Goal: Check status: Check status

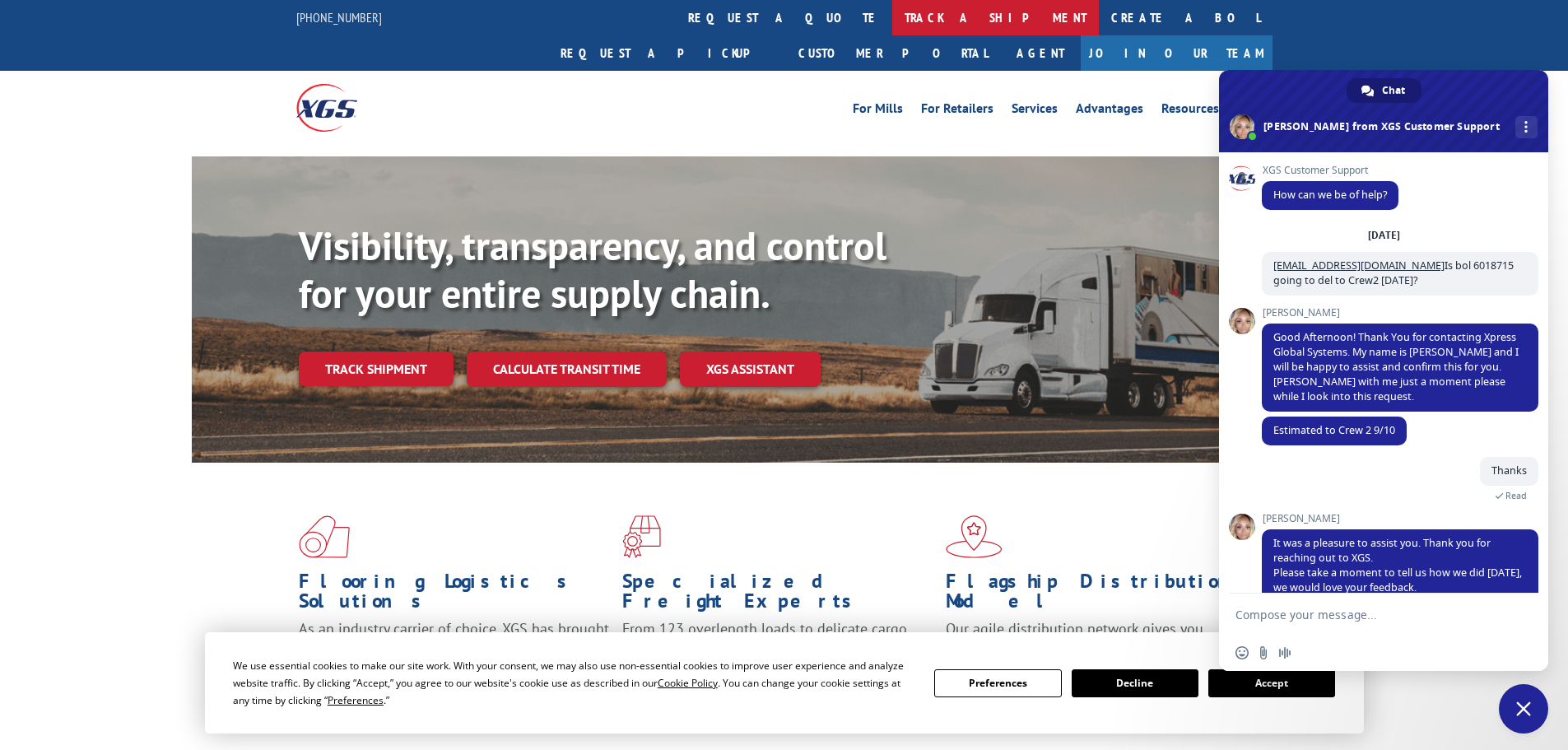
scroll to position [92, 0]
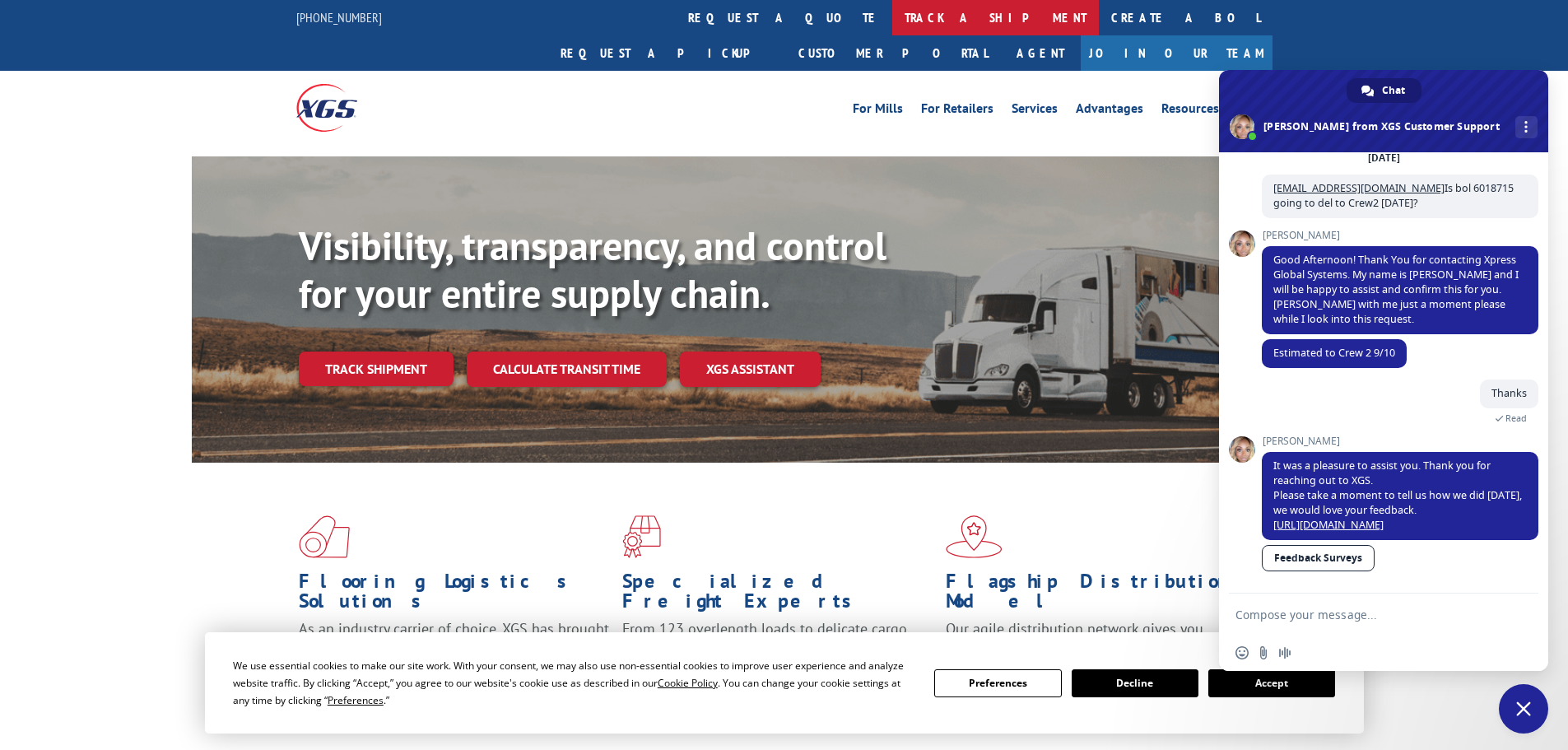
click at [892, 18] on link "track a shipment" at bounding box center [995, 17] width 207 height 35
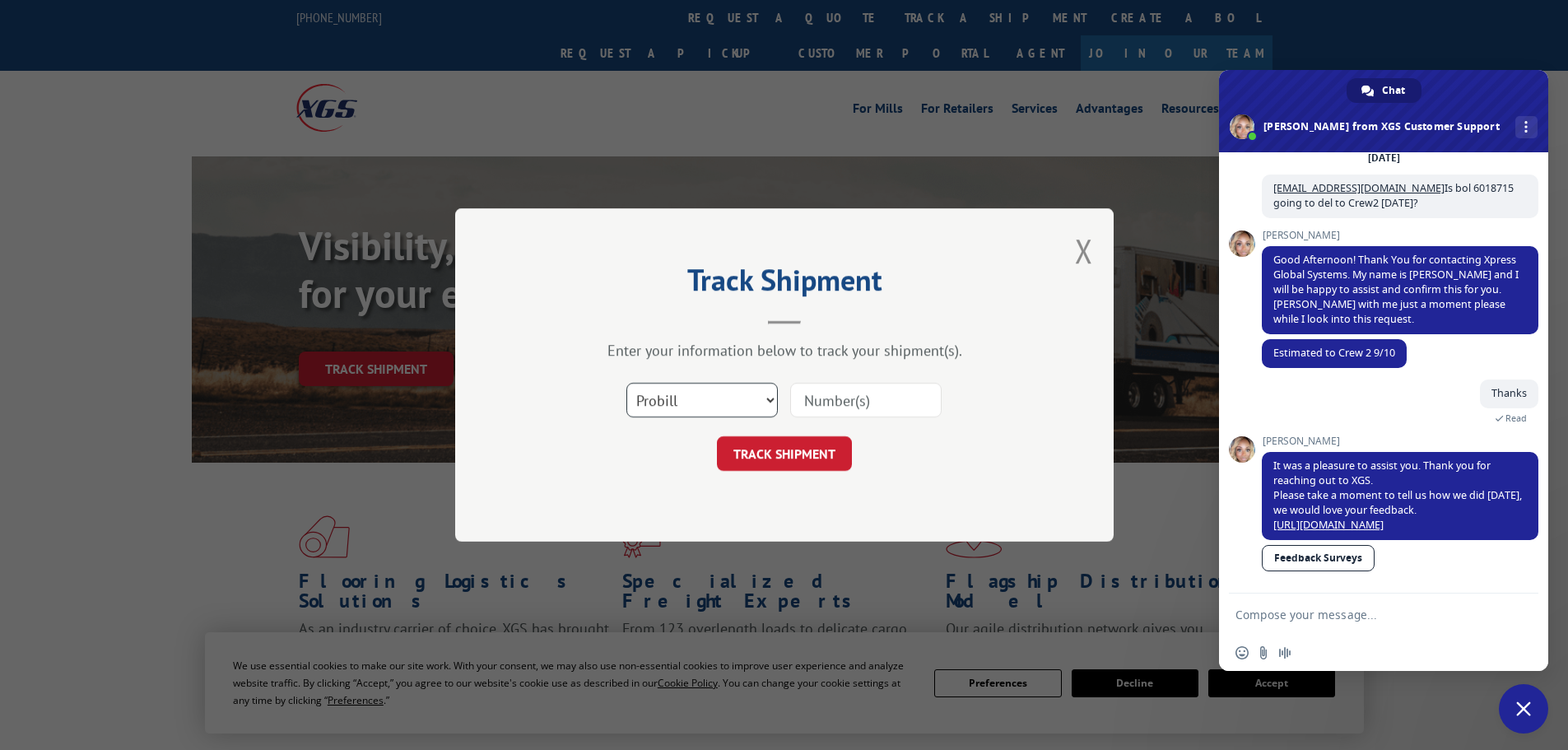
click at [738, 406] on select "Select category... Probill BOL PO" at bounding box center [702, 400] width 152 height 34
select select "bol"
click at [626, 382] on select "Select category... Probill BOL PO" at bounding box center [702, 400] width 152 height 34
paste input "6818528"
type input "6818528"
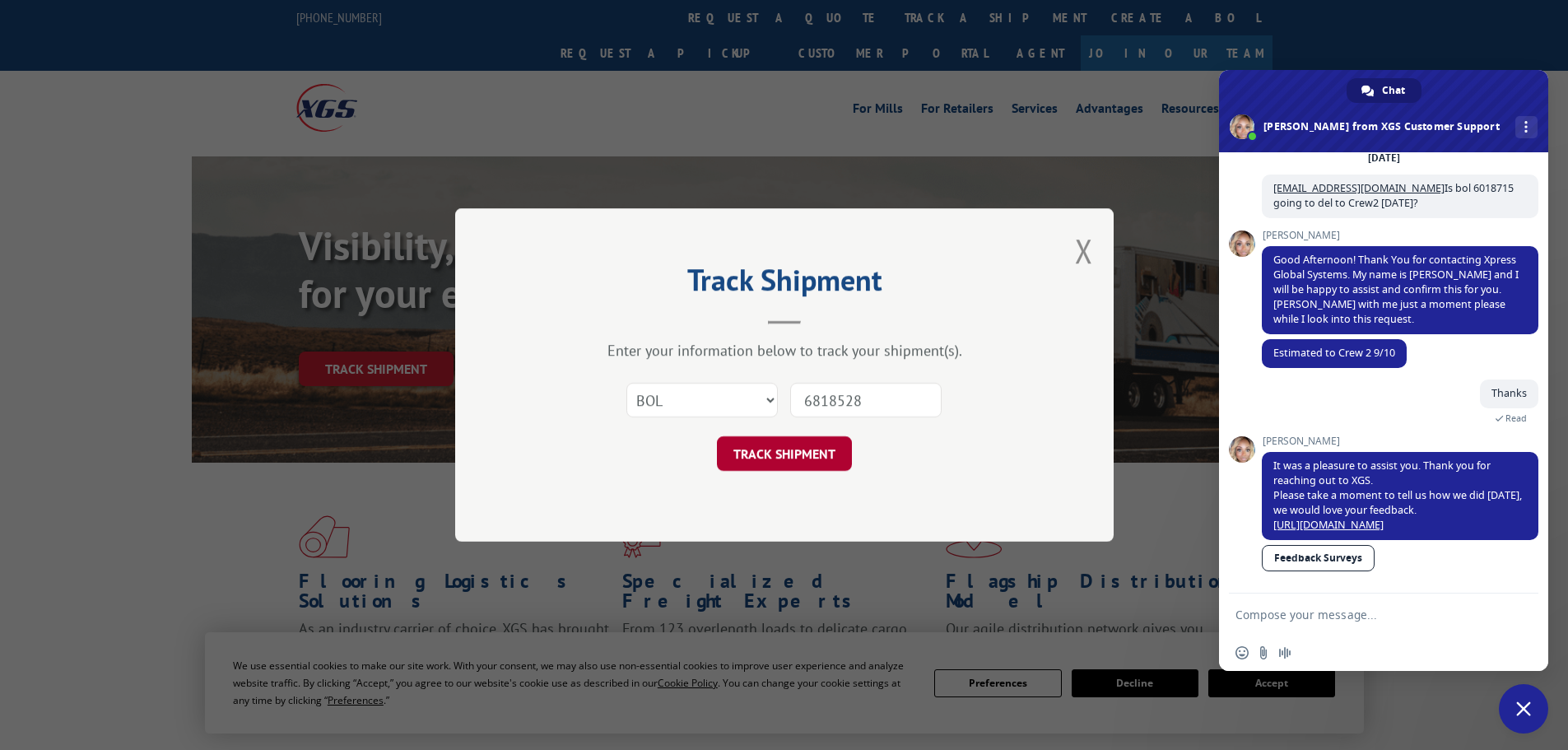
click at [773, 457] on button "TRACK SHIPMENT" at bounding box center [784, 454] width 135 height 34
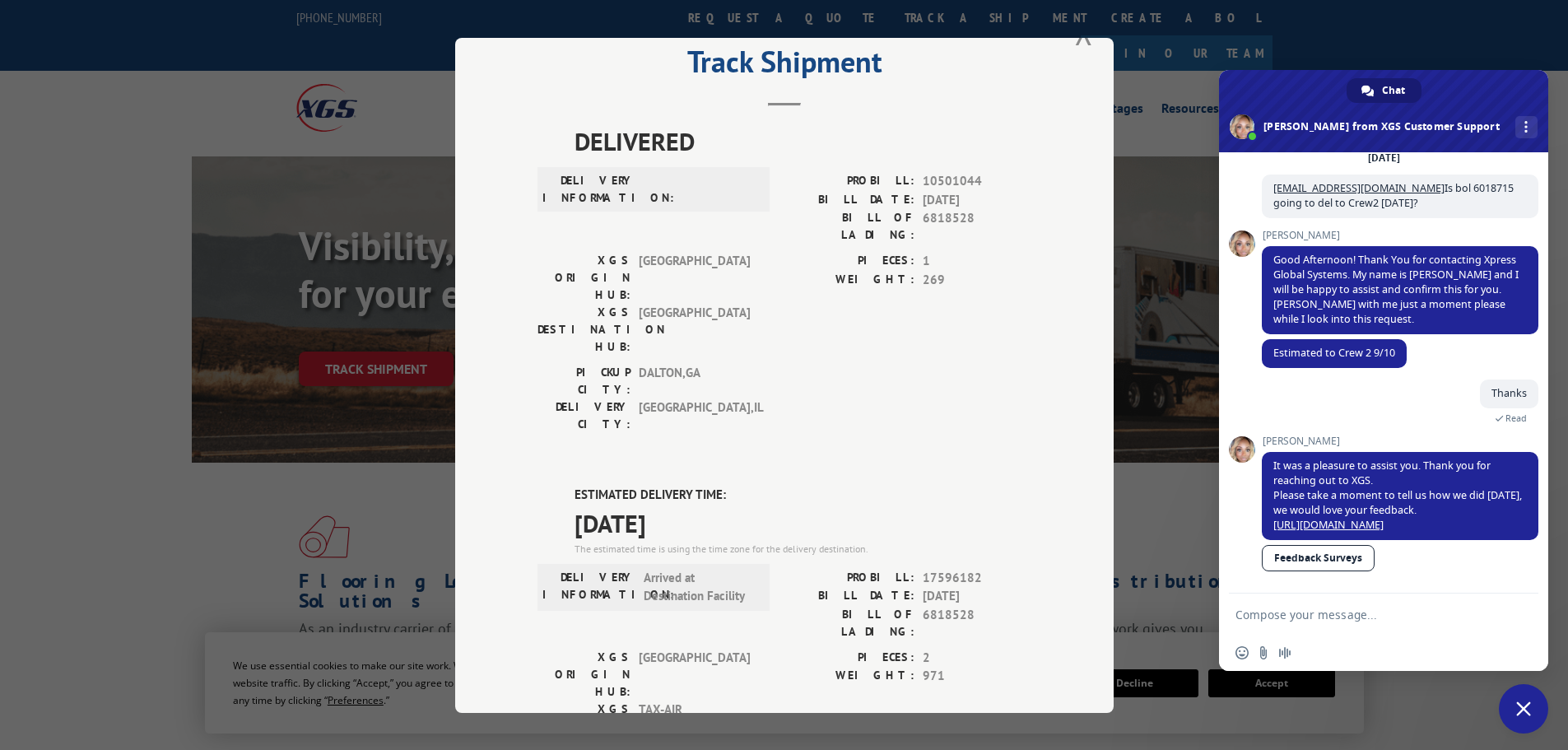
scroll to position [0, 0]
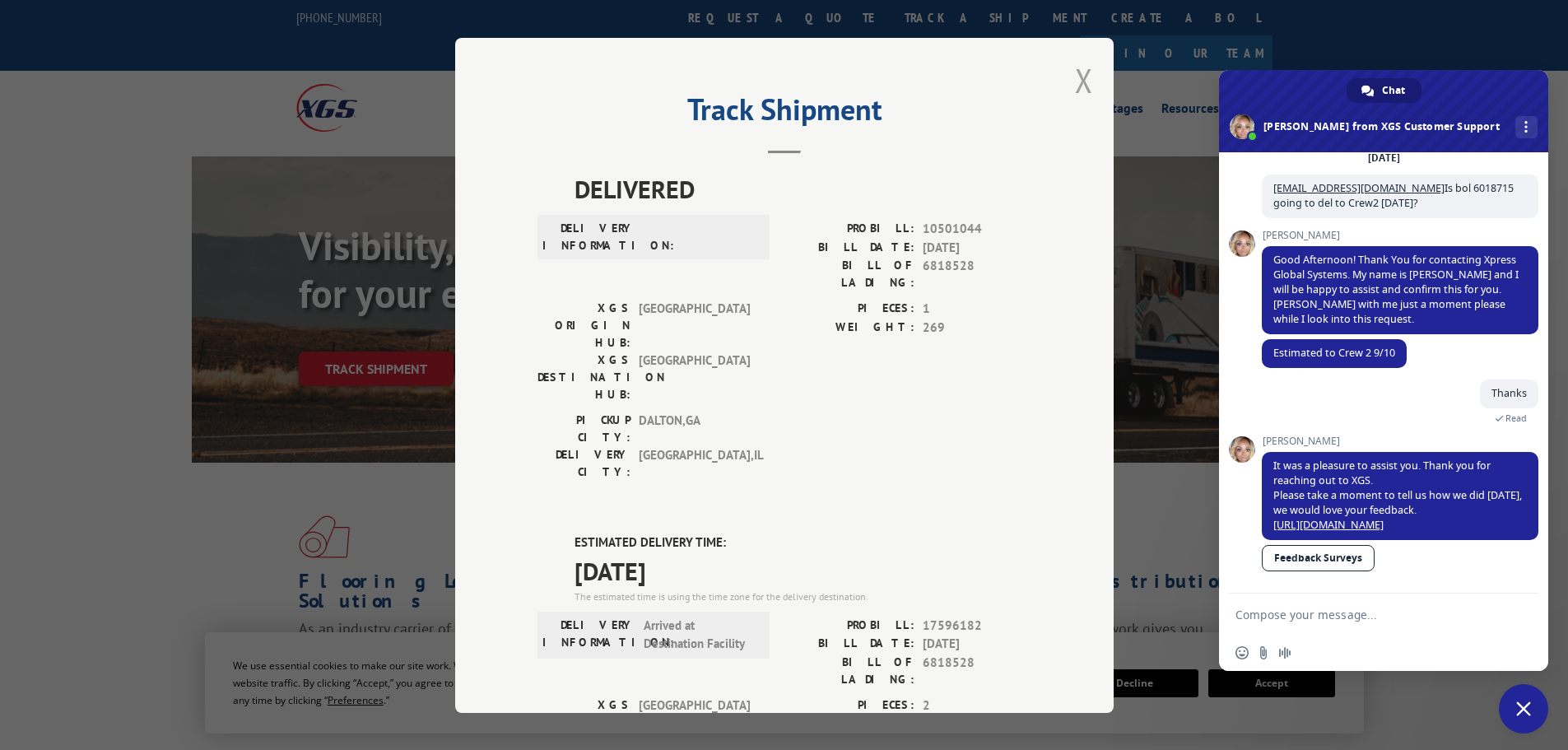
click at [1075, 77] on button "Close modal" at bounding box center [1083, 80] width 18 height 44
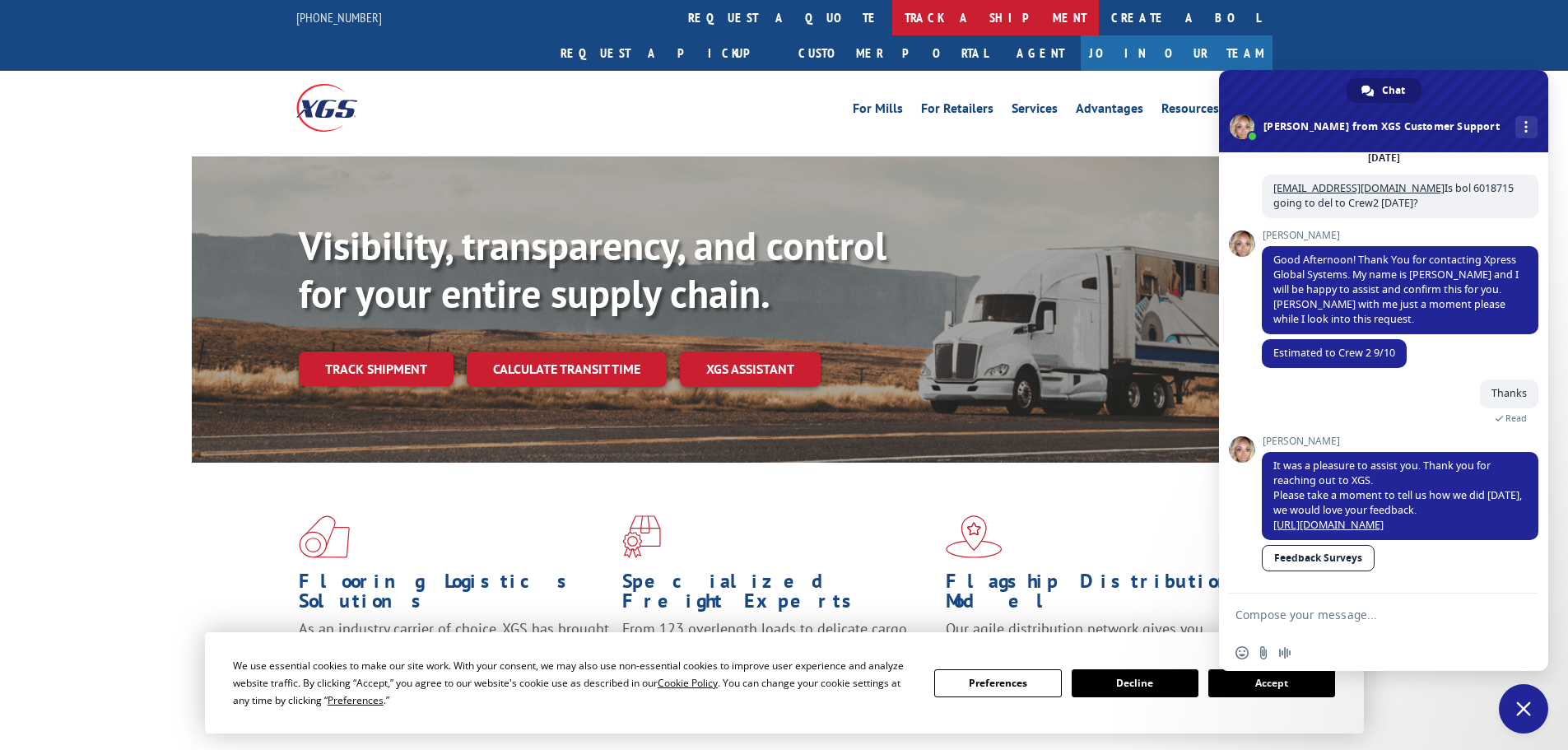
click at [892, 22] on link "track a shipment" at bounding box center [995, 17] width 207 height 35
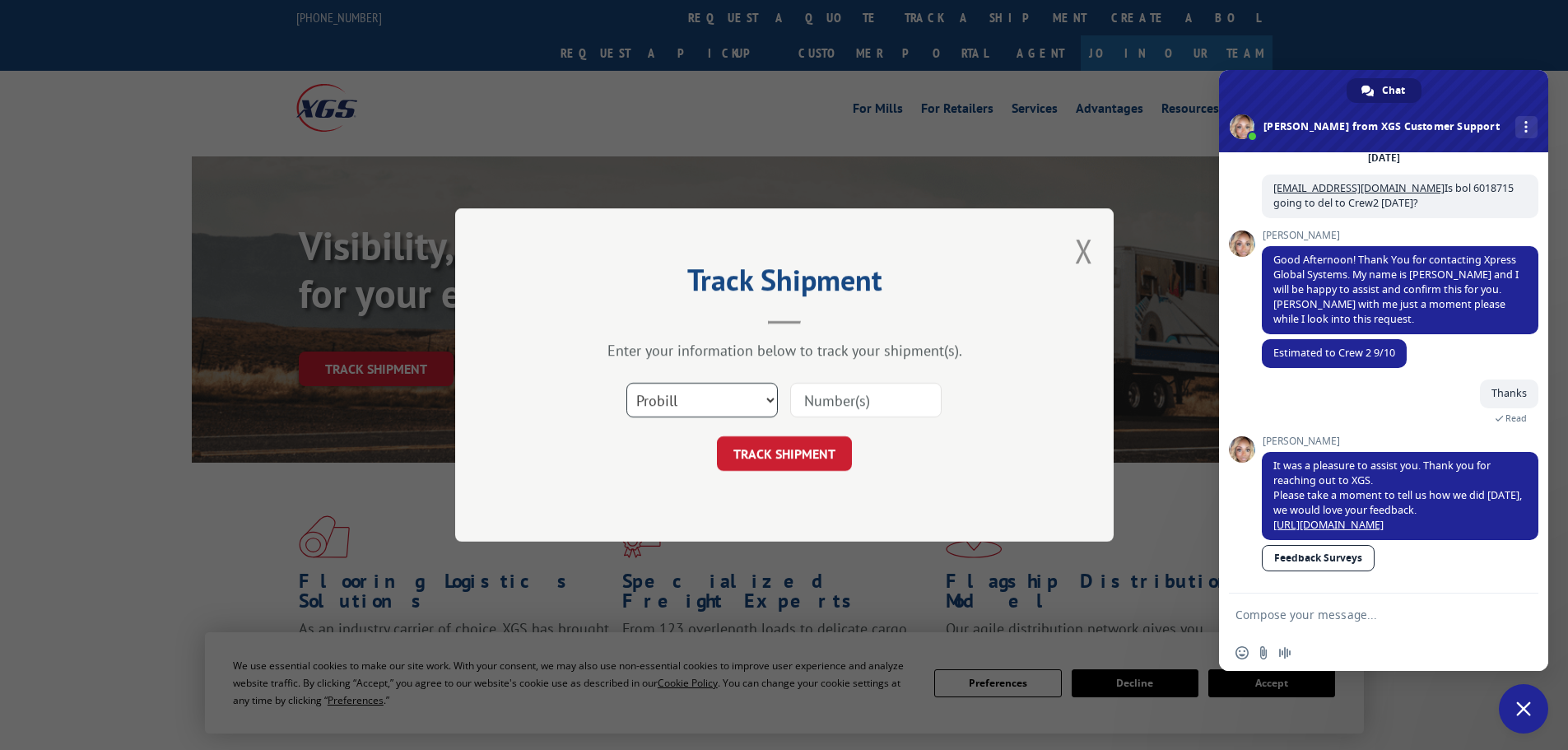
click at [694, 404] on select "Select category... Probill BOL PO" at bounding box center [702, 400] width 152 height 34
select select "bol"
click at [626, 382] on select "Select category... Probill BOL PO" at bounding box center [702, 400] width 152 height 34
paste input "6006800"
type input "6006800"
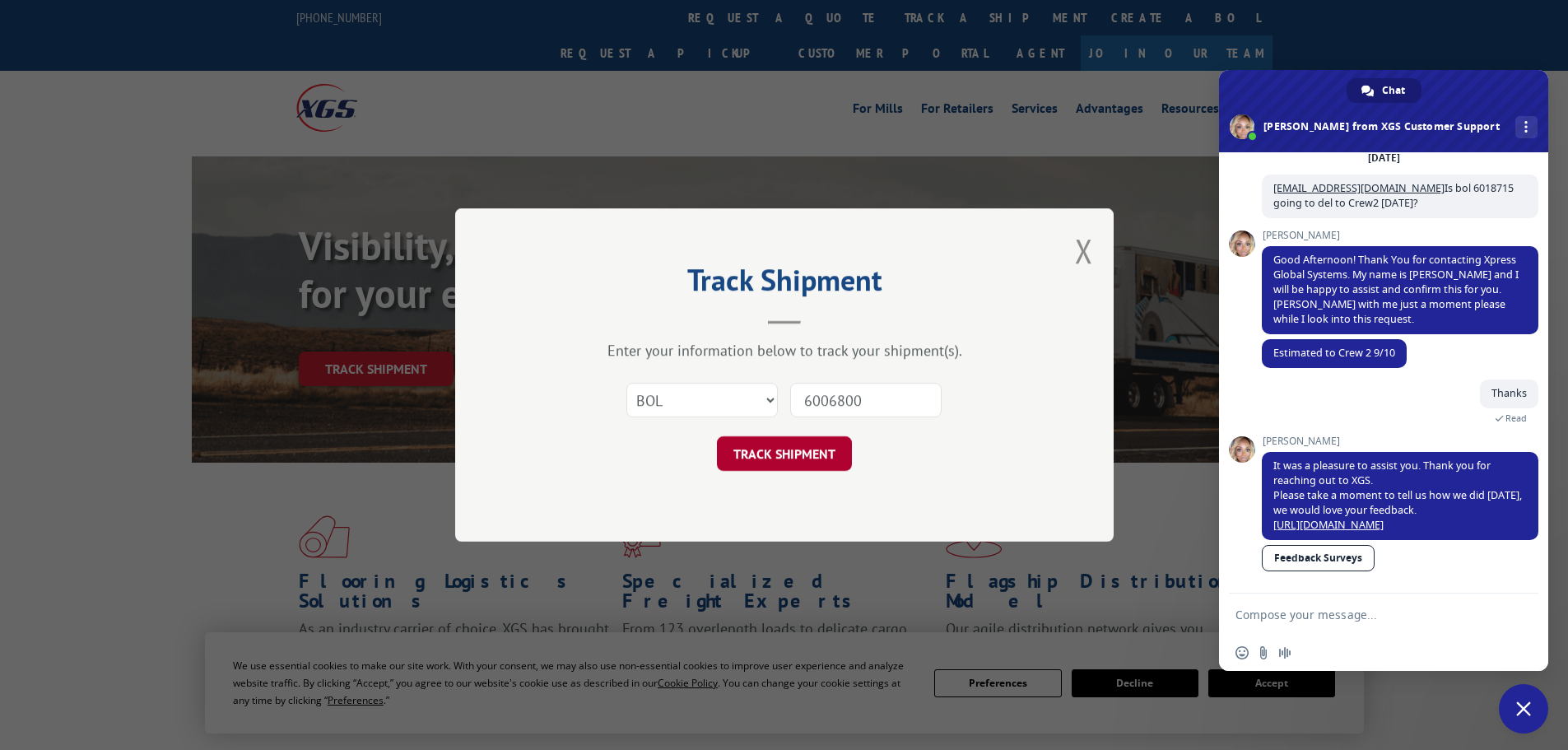
click at [764, 452] on button "TRACK SHIPMENT" at bounding box center [784, 454] width 135 height 34
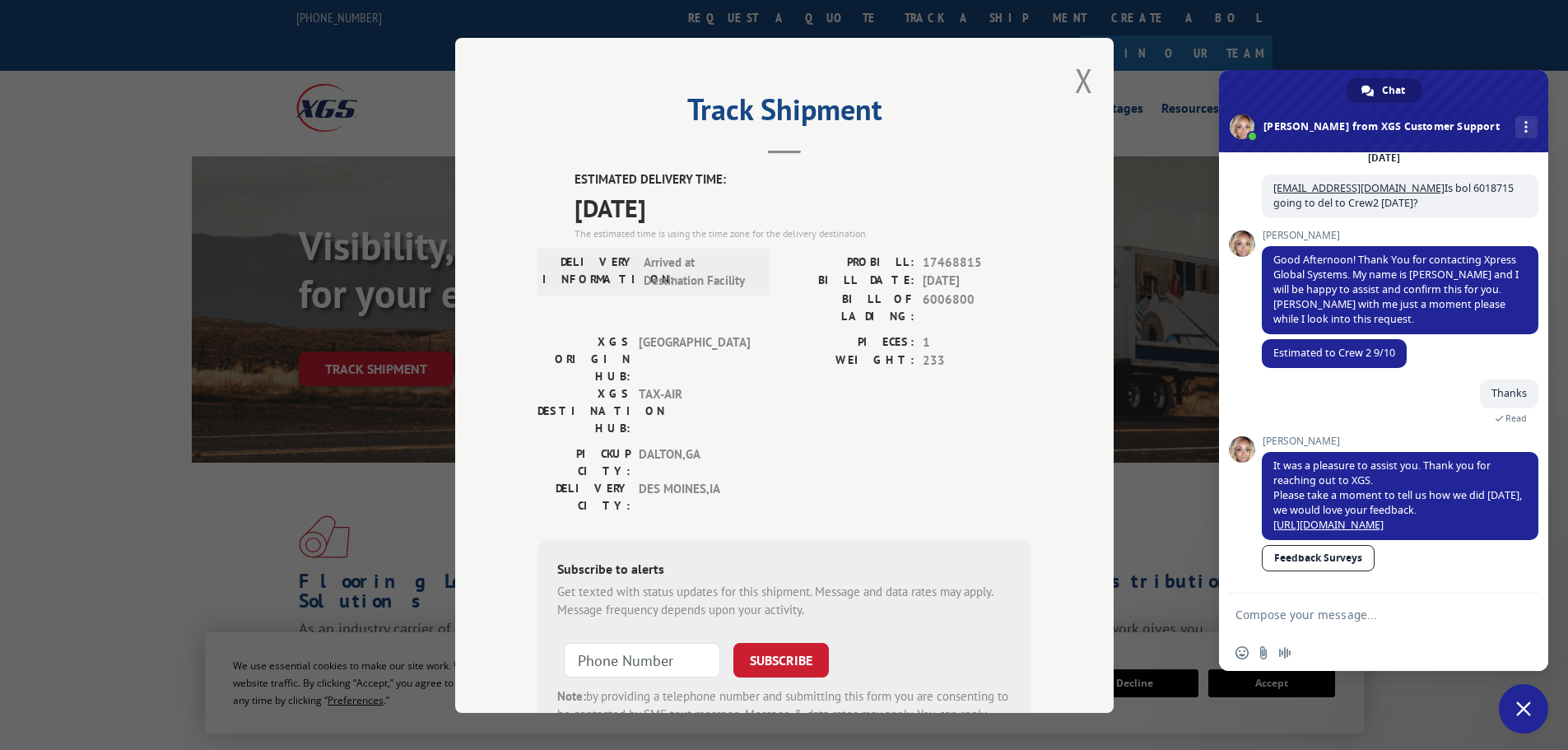
click at [1263, 614] on textarea "Compose your message..." at bounding box center [1366, 614] width 260 height 15
paste textarea "- 6006800"
type textarea "What is status of bol - 6006800"
click at [1518, 608] on span "Send" at bounding box center [1520, 614] width 12 height 12
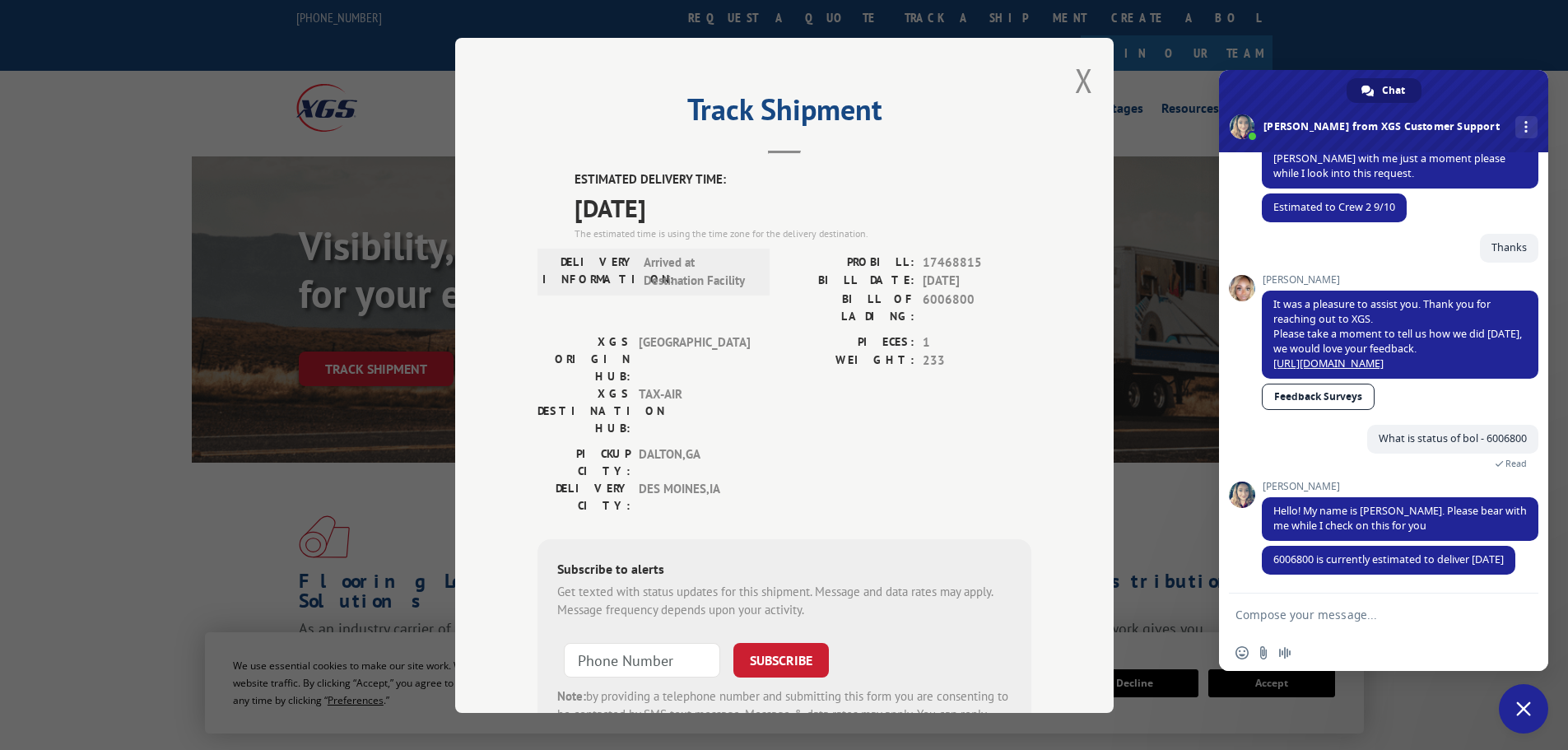
scroll to position [285, 0]
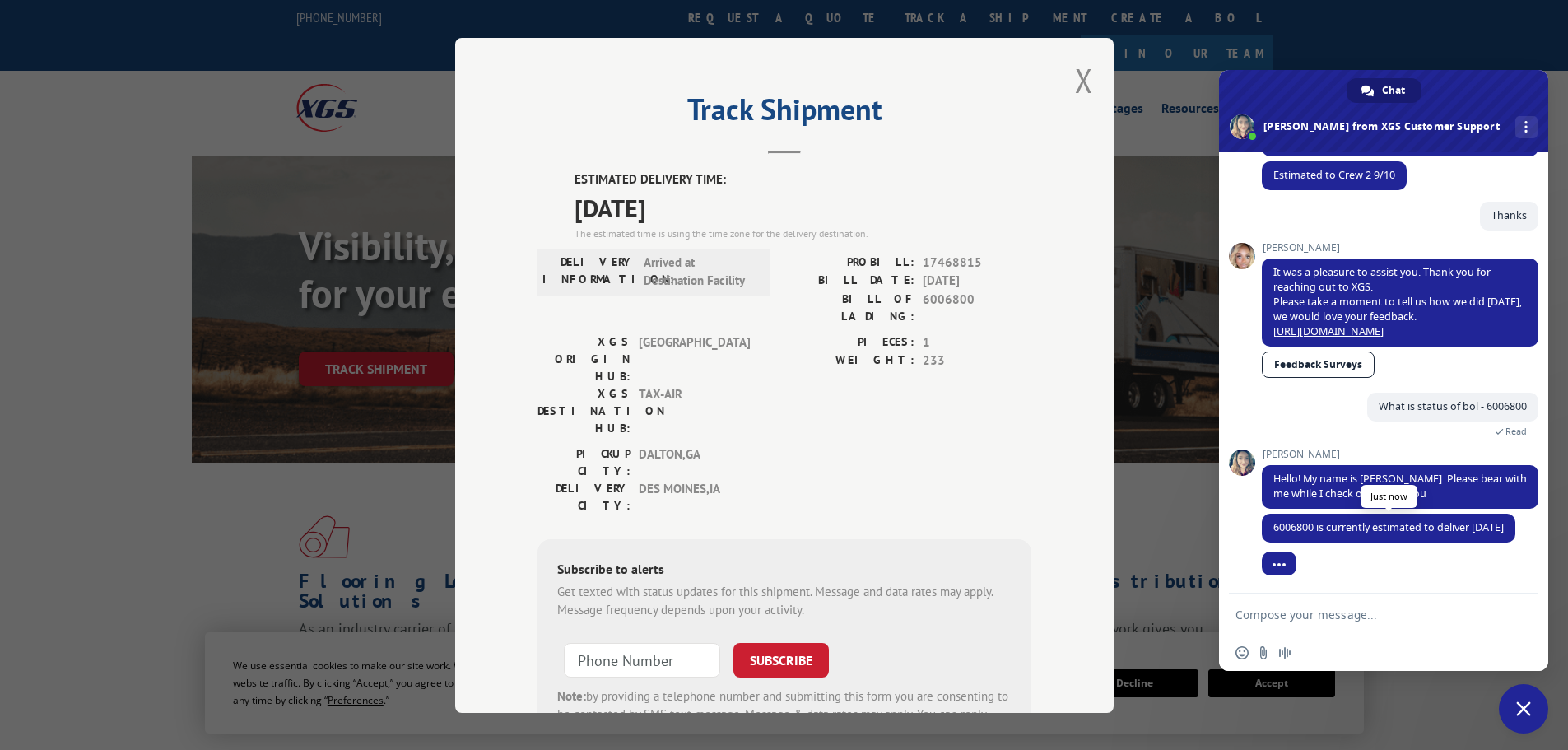
drag, startPoint x: 1329, startPoint y: 527, endPoint x: 1267, endPoint y: 513, distance: 63.6
click at [1267, 513] on span "6006800 is currently estimated to deliver [DATE]" at bounding box center [1388, 527] width 253 height 28
copy span "6006800 is currently estimated to deliver [DATE]"
click at [1351, 529] on span "6006800 is currently estimated to deliver [DATE]" at bounding box center [1388, 527] width 253 height 28
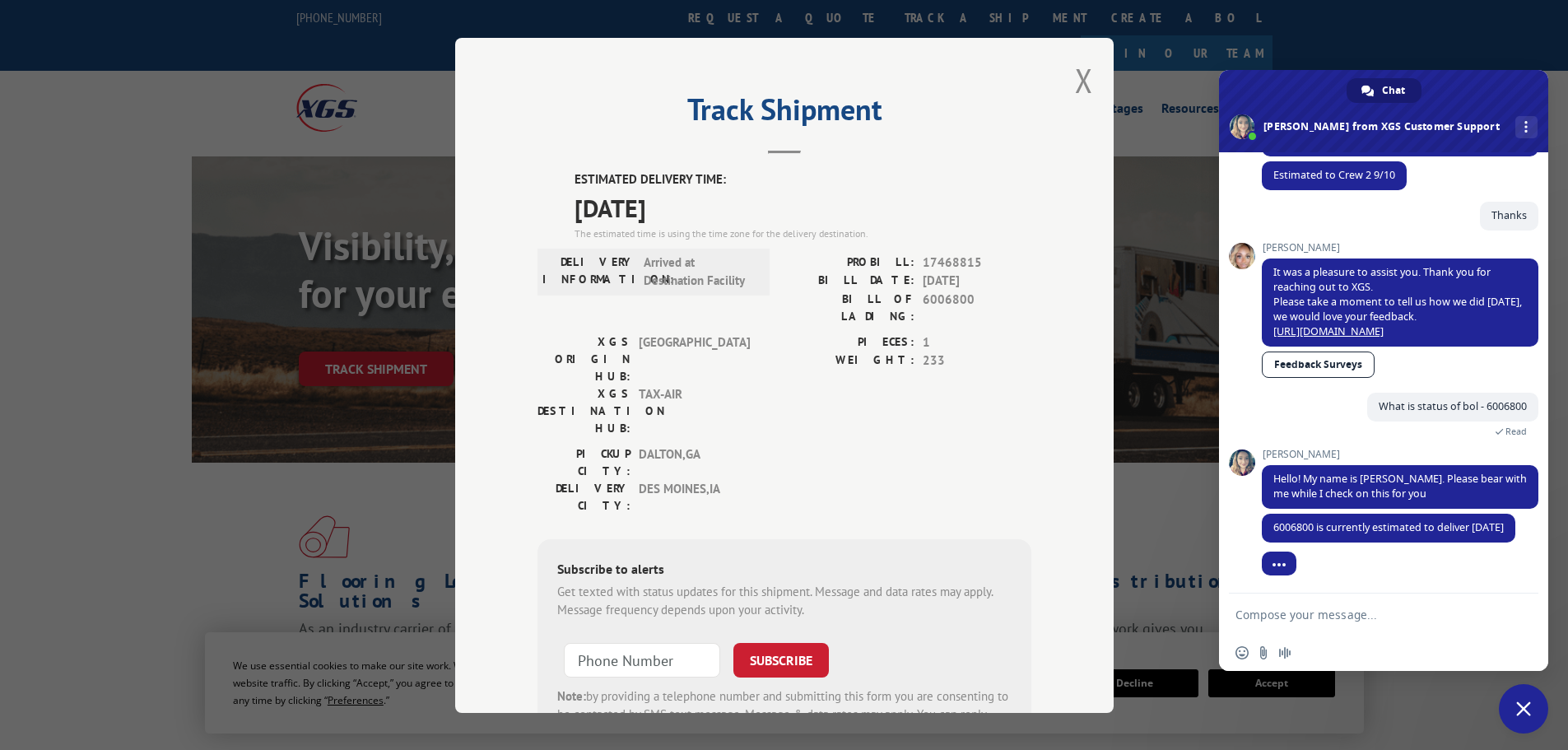
click at [1262, 619] on textarea "Compose your message..." at bounding box center [1366, 614] width 260 height 15
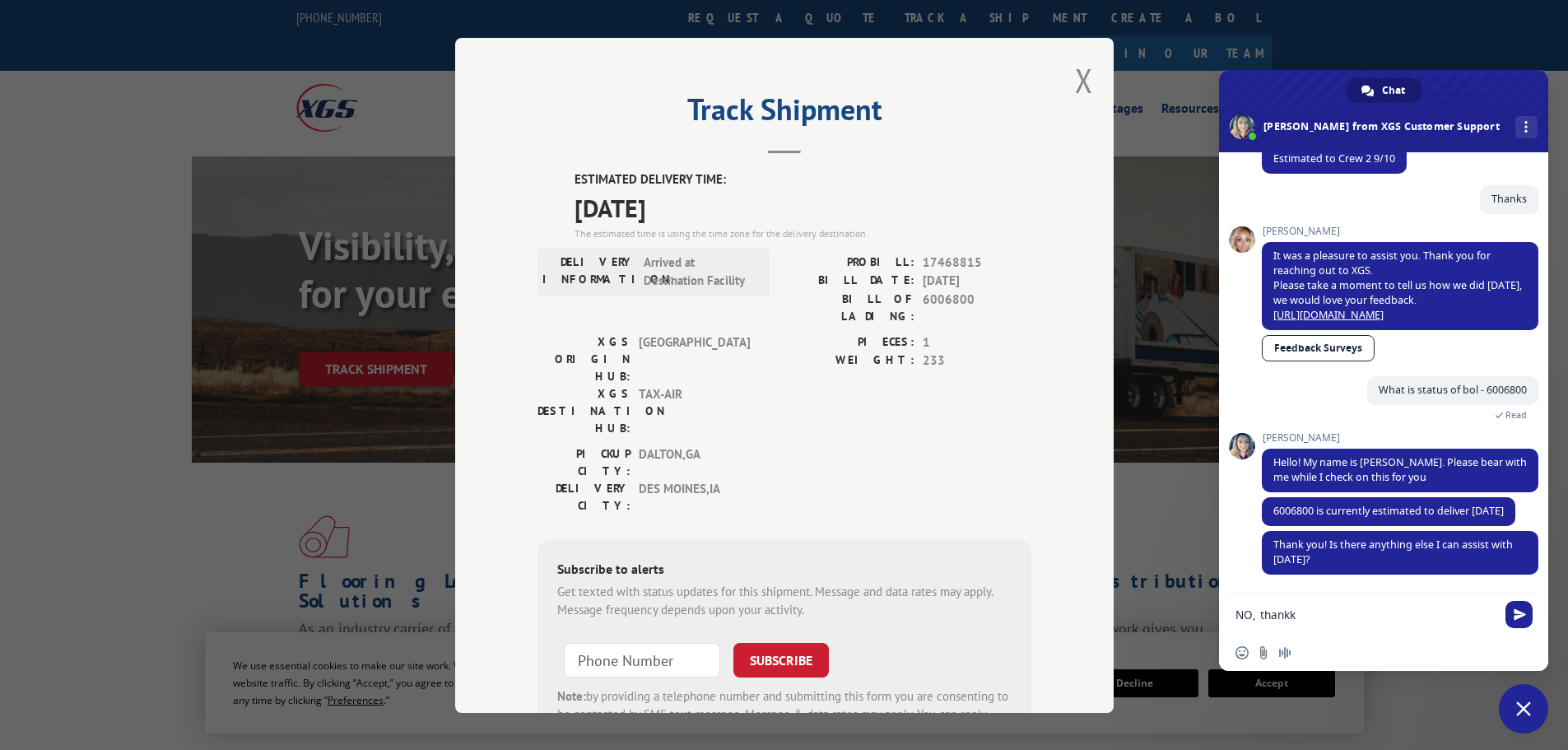
scroll to position [333, 0]
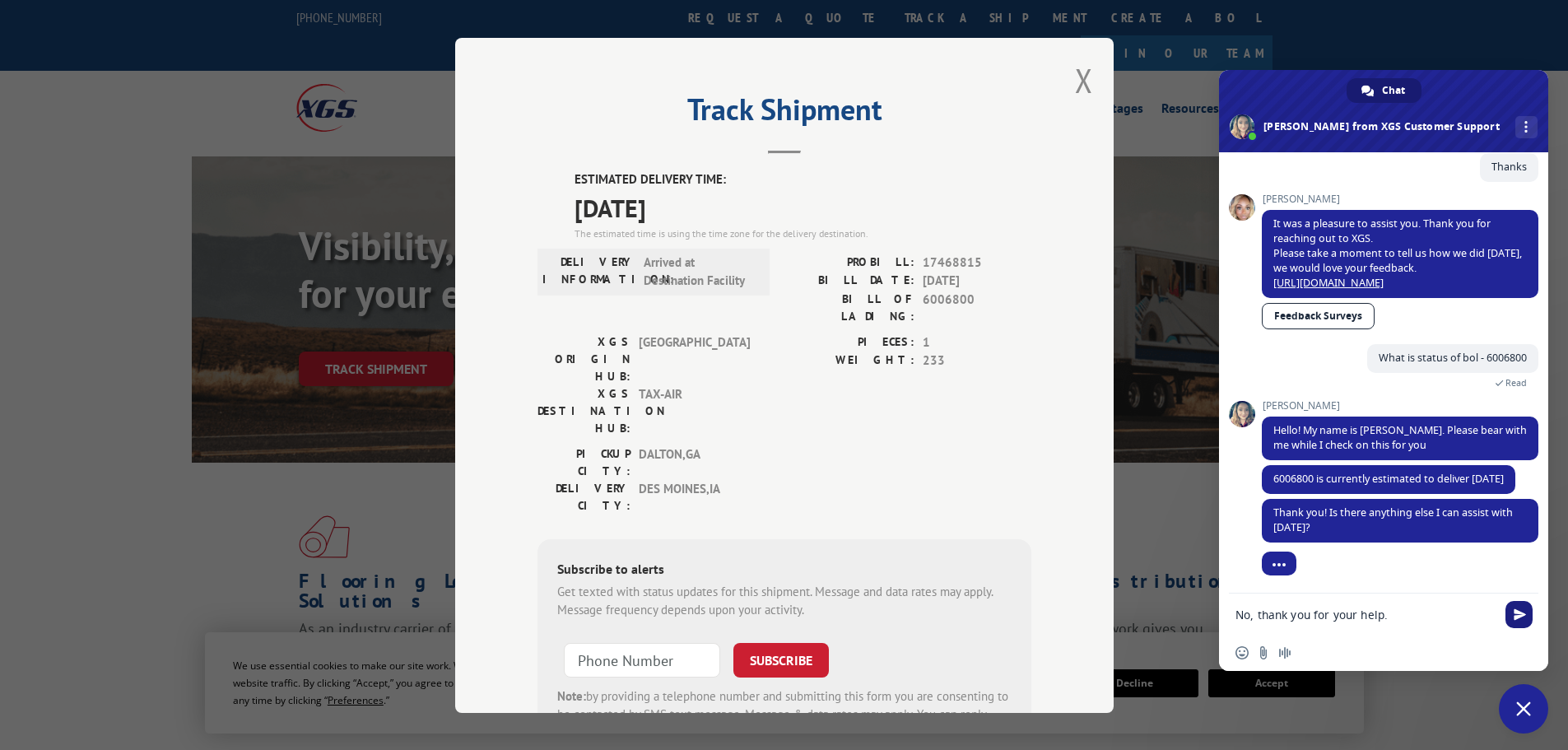
type textarea "No, thank you for your help."
click at [1522, 615] on span "Send" at bounding box center [1520, 614] width 12 height 12
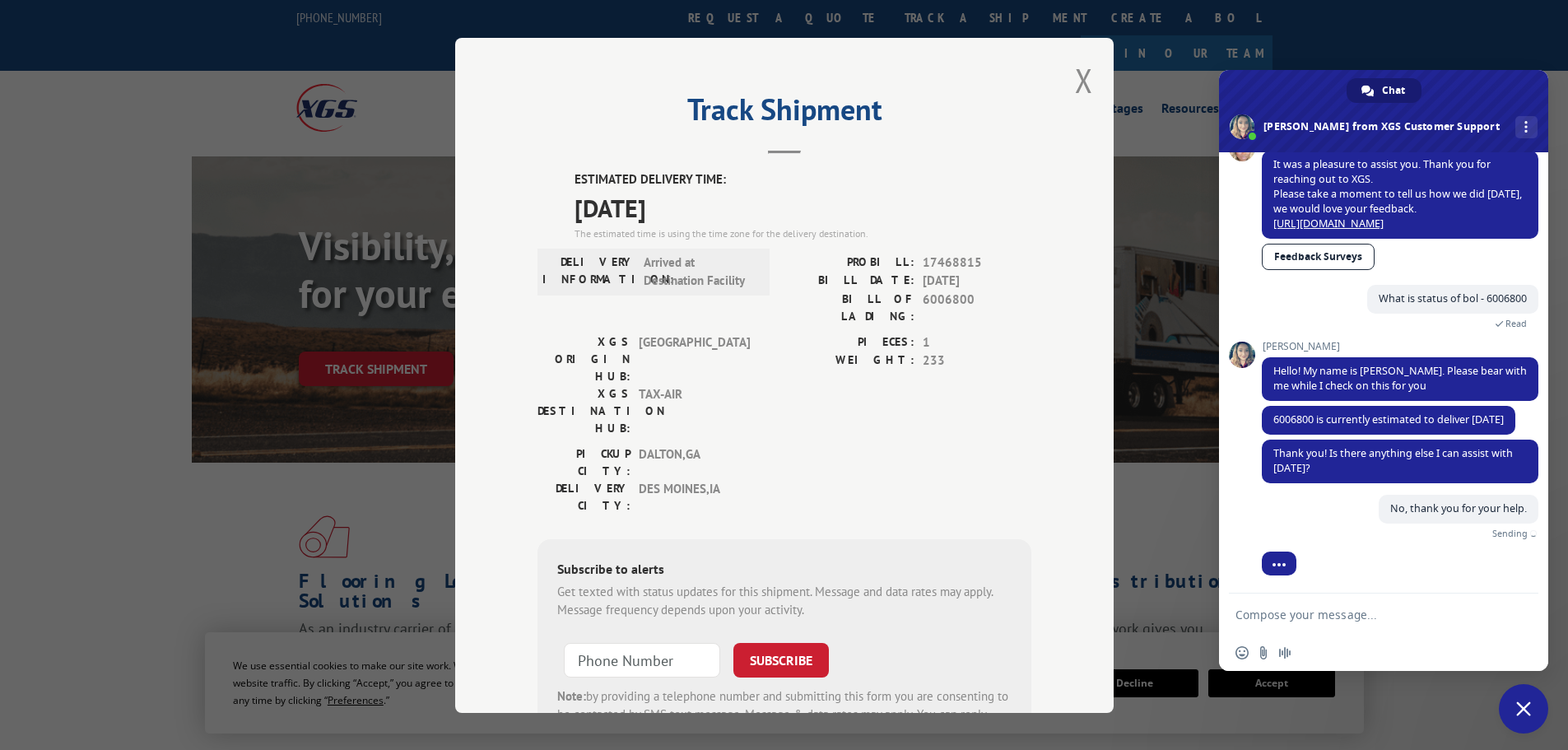
scroll to position [374, 0]
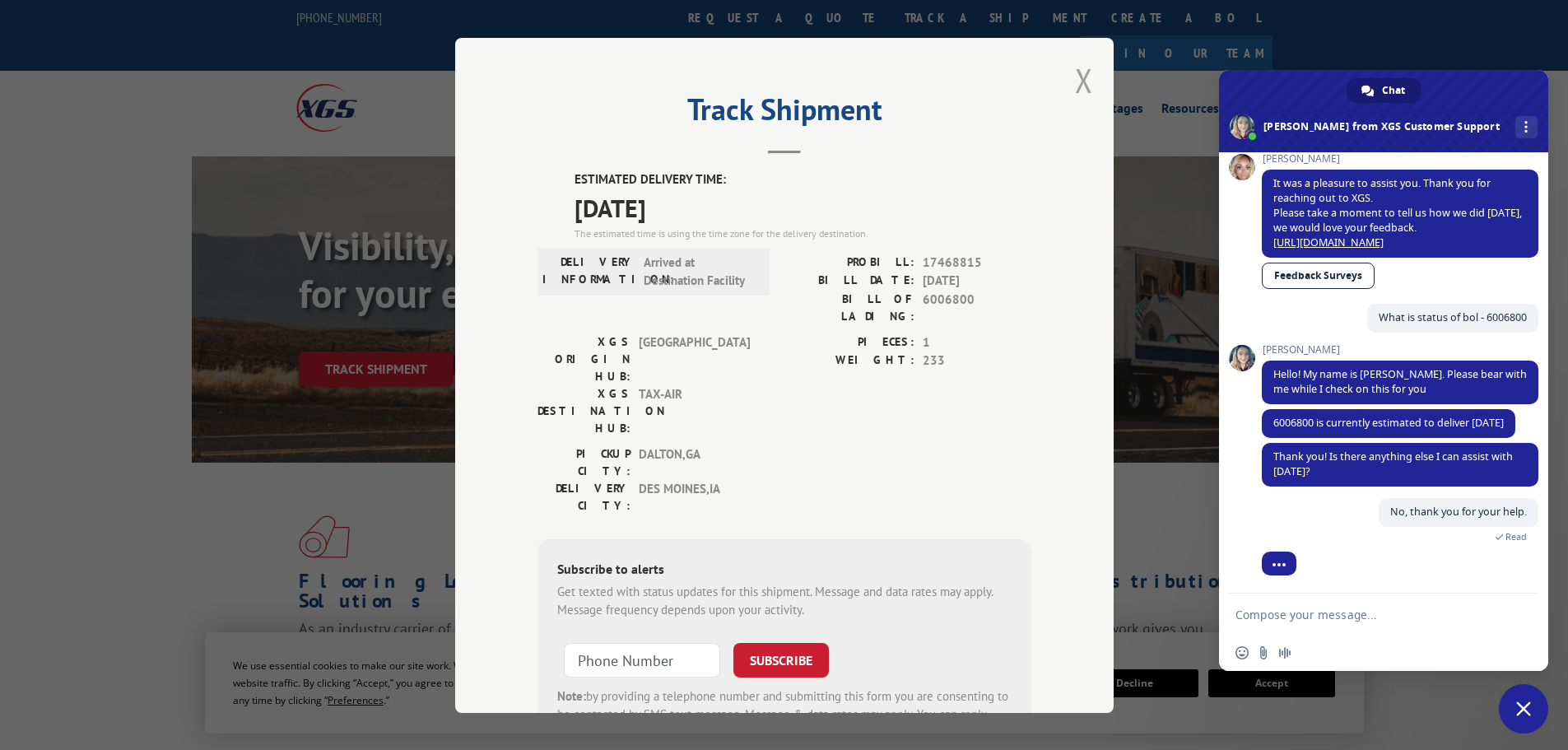
click at [1078, 79] on button "Close modal" at bounding box center [1083, 80] width 18 height 44
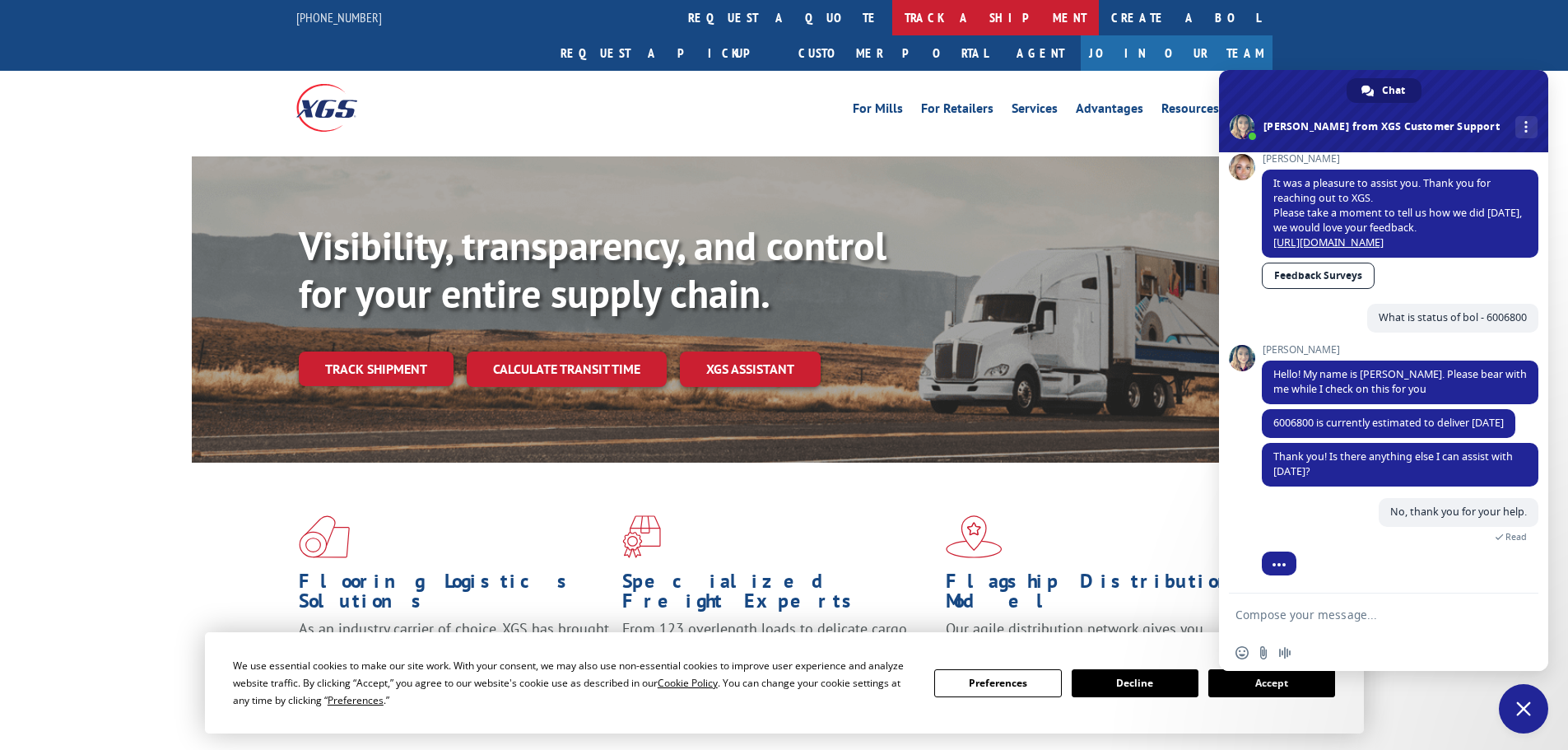
click at [892, 18] on link "track a shipment" at bounding box center [995, 17] width 207 height 35
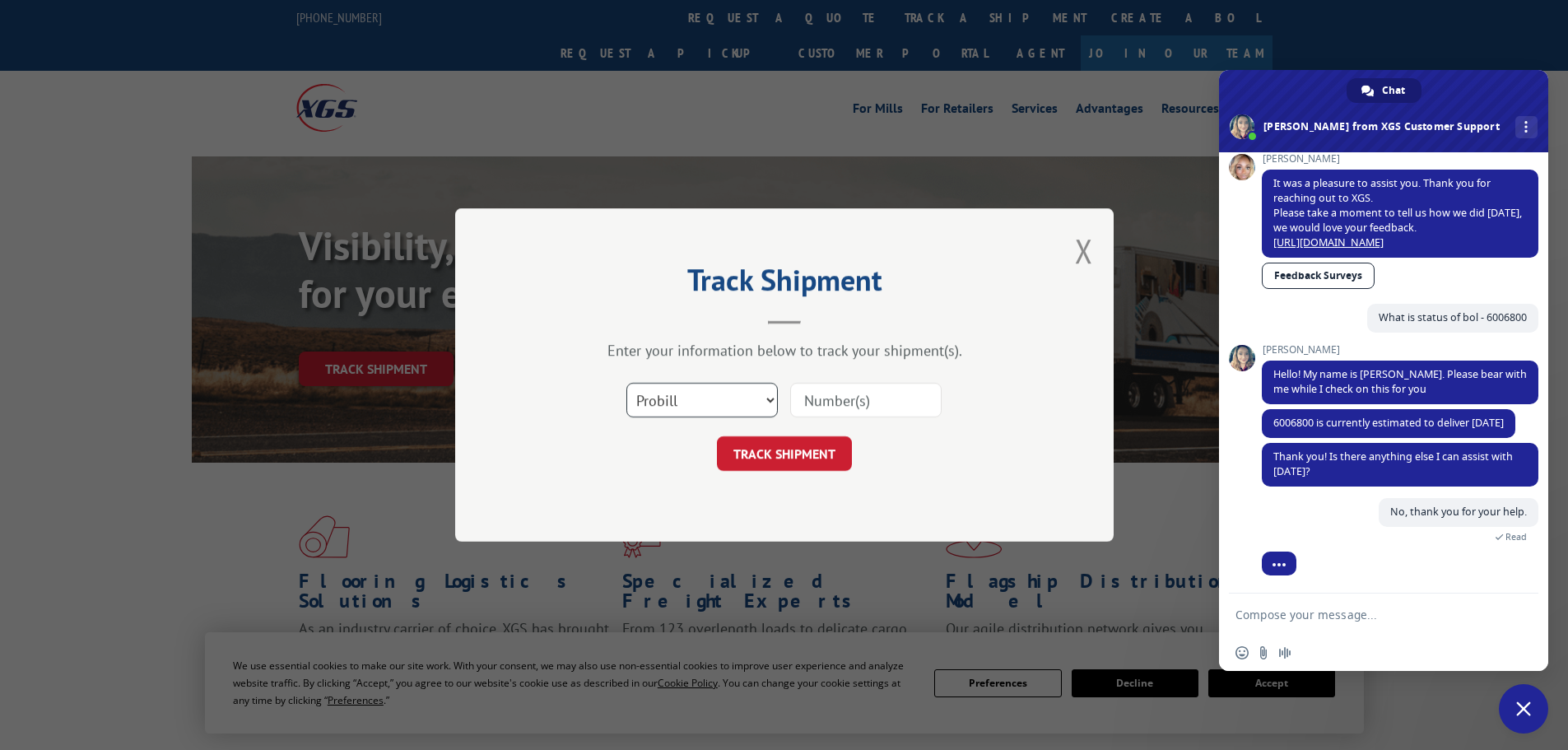
click at [695, 404] on select "Select category... Probill BOL PO" at bounding box center [702, 400] width 152 height 34
select select "bol"
click at [626, 382] on select "Select category... Probill BOL PO" at bounding box center [702, 400] width 152 height 34
click at [899, 399] on input at bounding box center [866, 400] width 152 height 34
paste input "5221245"
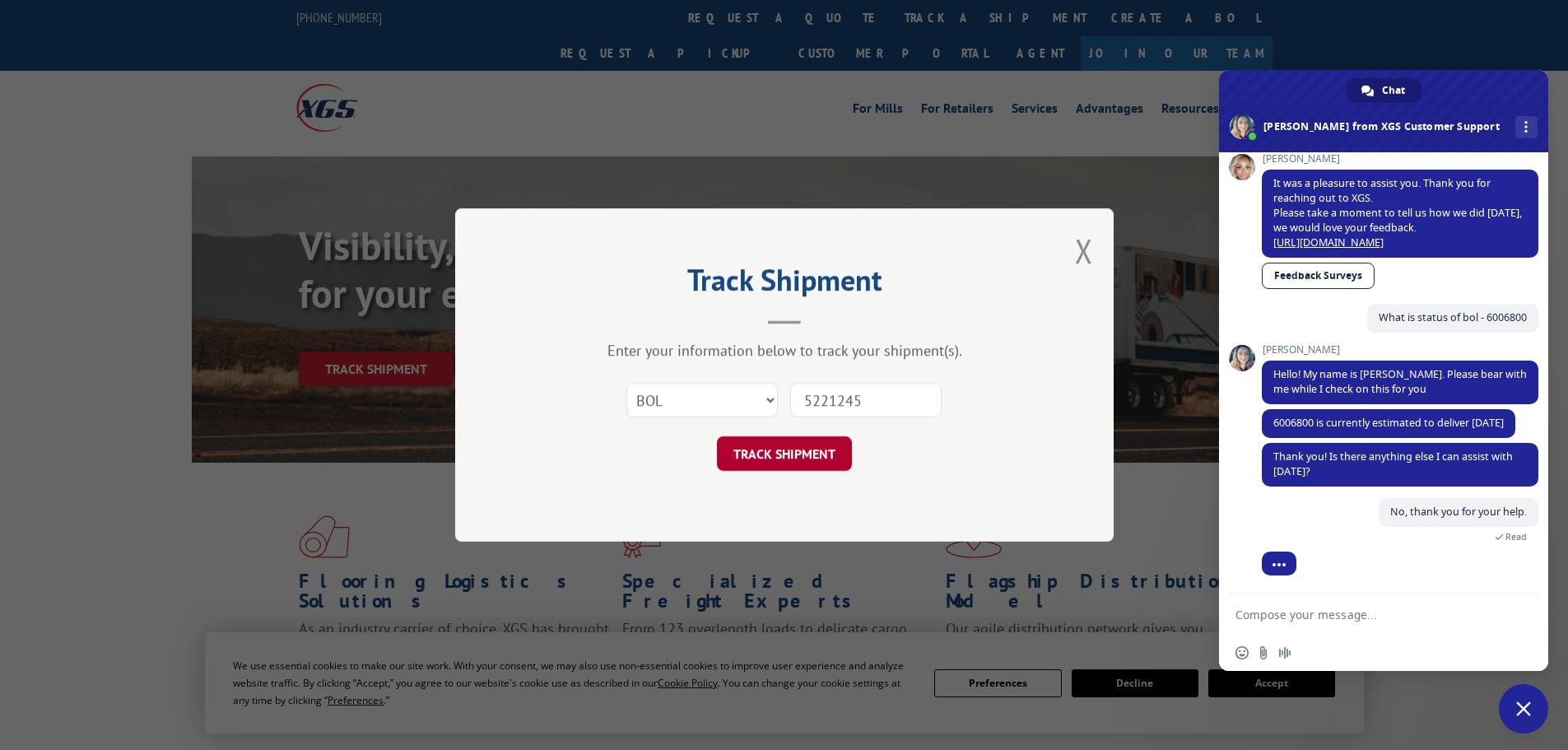
type input "5221245"
click at [770, 448] on button "TRACK SHIPMENT" at bounding box center [784, 454] width 135 height 34
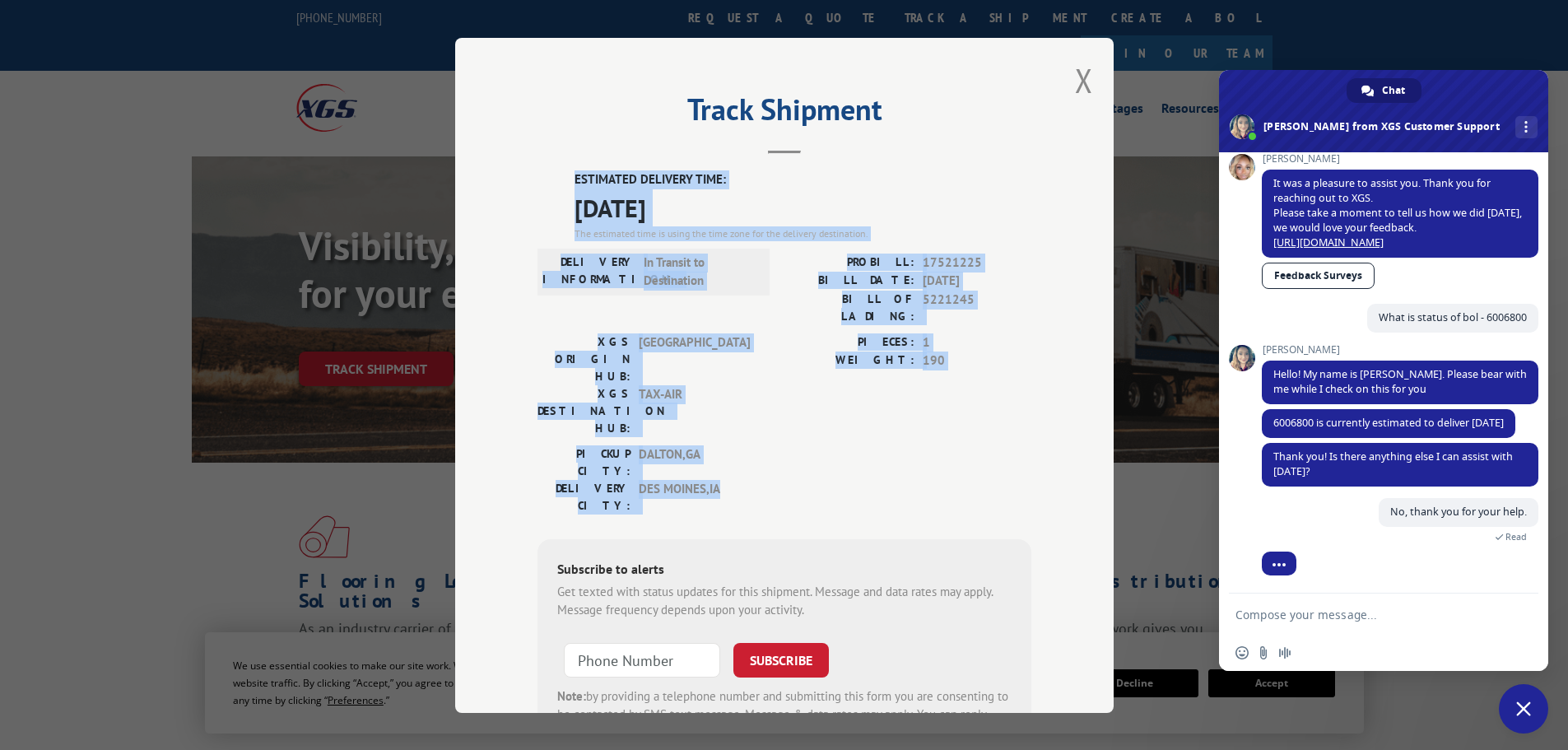
drag, startPoint x: 713, startPoint y: 405, endPoint x: 567, endPoint y: 184, distance: 264.9
click at [567, 184] on div "ESTIMATED DELIVERY TIME: [DATE] The estimated time is using the time zone for t…" at bounding box center [784, 466] width 494 height 592
copy div "ESTIMATED DELIVERY TIME: [DATE] The estimated time is using the time zone for t…"
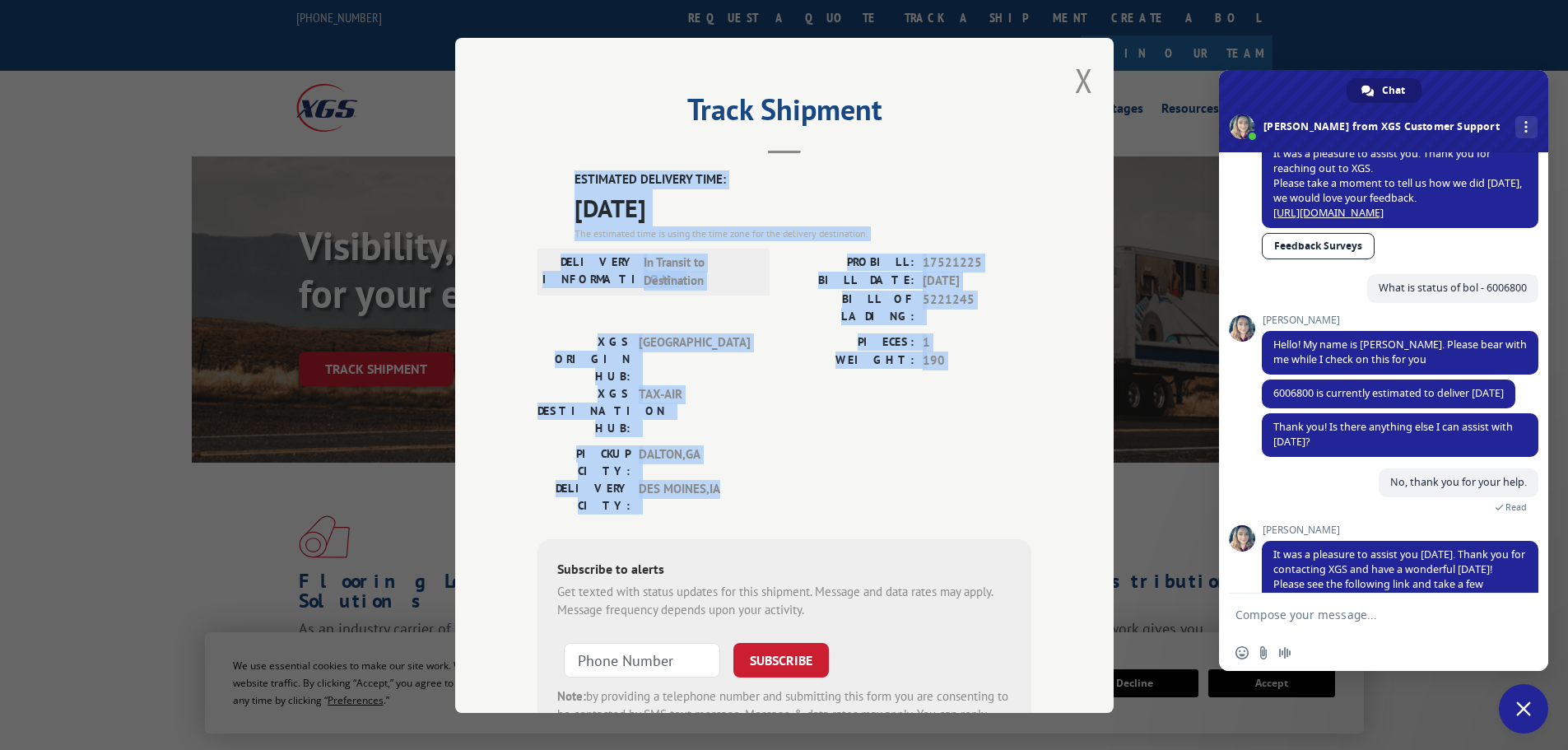
scroll to position [473, 0]
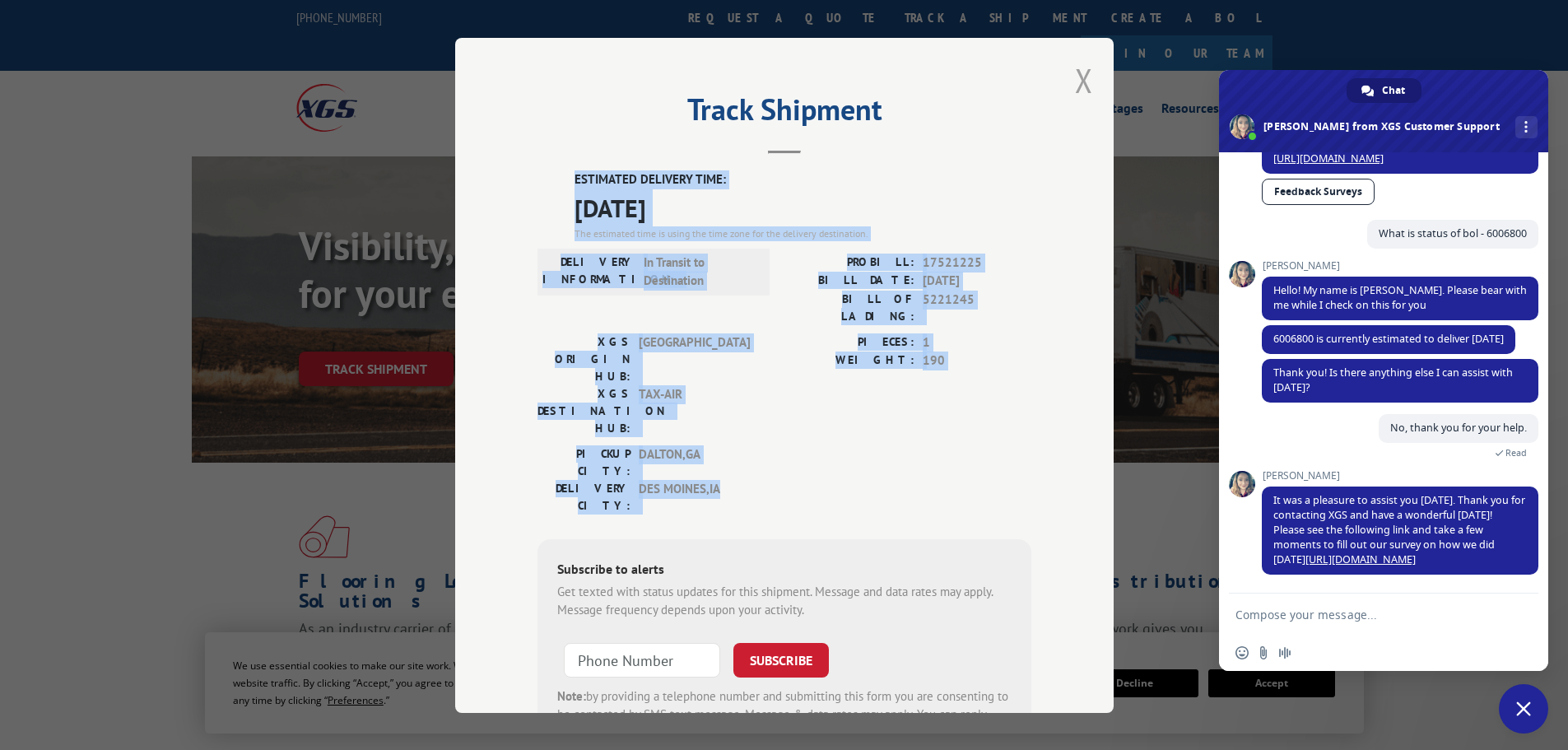
click at [1075, 77] on button "Close modal" at bounding box center [1083, 80] width 18 height 44
